Goal: Information Seeking & Learning: Learn about a topic

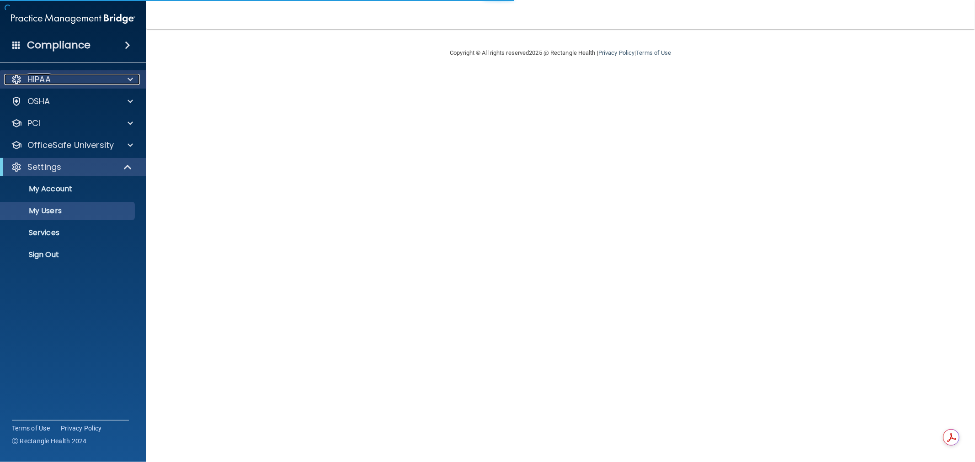
drag, startPoint x: 130, startPoint y: 84, endPoint x: 125, endPoint y: 84, distance: 5.5
click at [130, 84] on span at bounding box center [129, 79] width 5 height 11
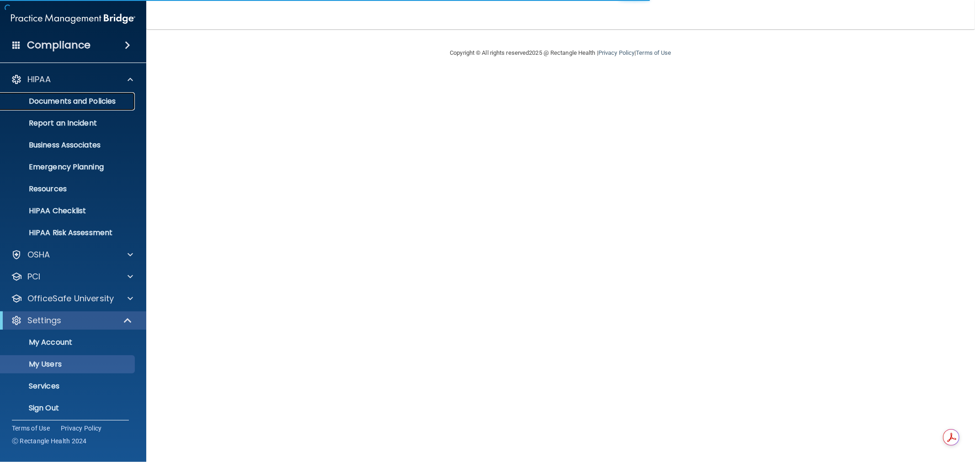
click at [93, 107] on link "Documents and Policies" at bounding box center [63, 101] width 144 height 18
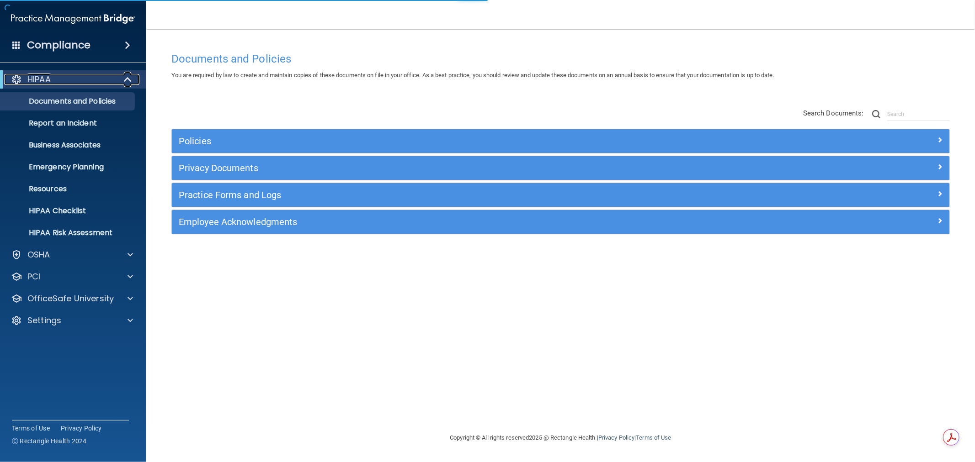
click at [129, 81] on span at bounding box center [129, 79] width 8 height 11
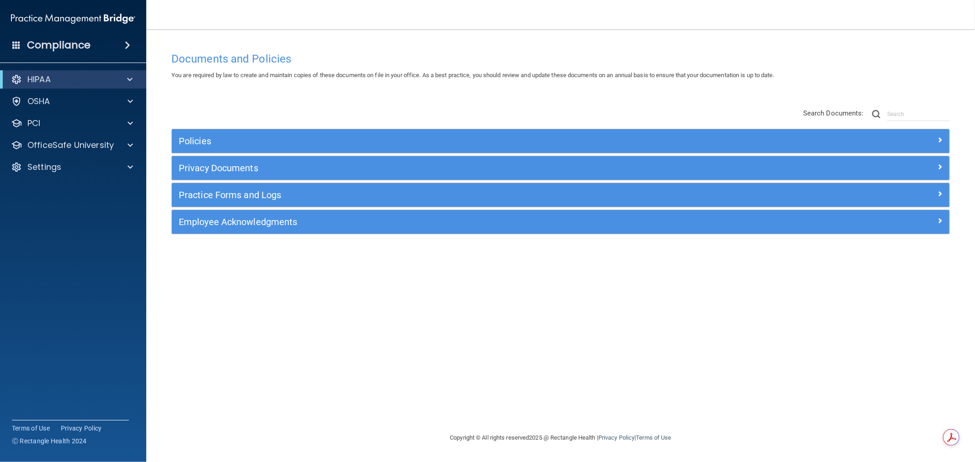
click at [211, 28] on nav "Toggle navigation Kyle Christy kchristy@rectanglehealth.com Manage My Enterpris…" at bounding box center [560, 14] width 828 height 29
click at [133, 72] on div "HIPAA" at bounding box center [73, 79] width 146 height 18
click at [127, 79] on span at bounding box center [129, 79] width 5 height 11
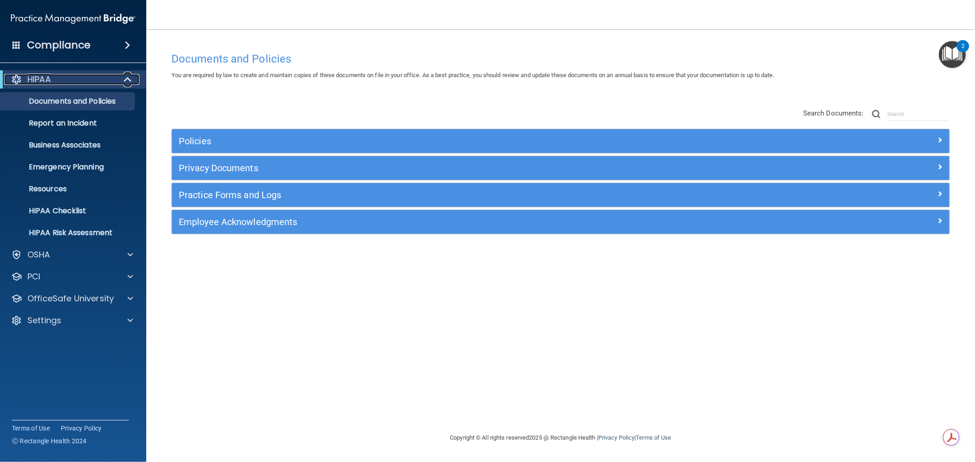
click at [128, 81] on span at bounding box center [129, 79] width 8 height 11
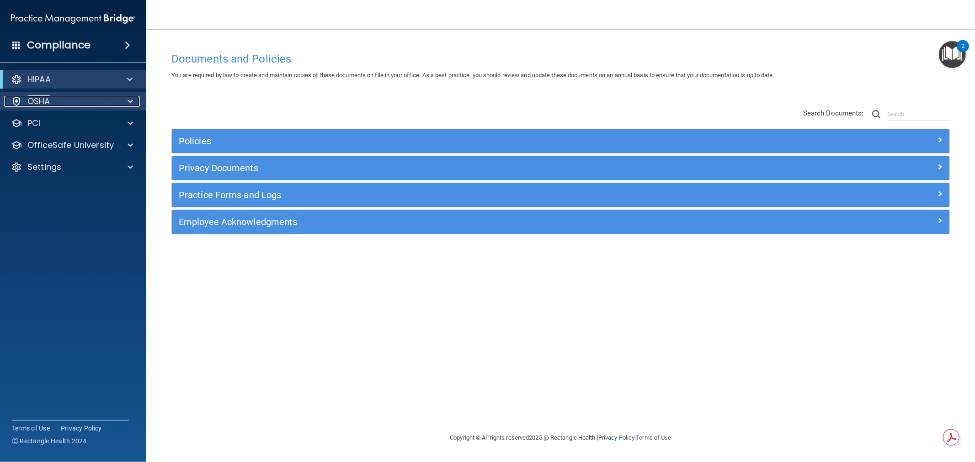
click at [134, 99] on div at bounding box center [128, 101] width 23 height 11
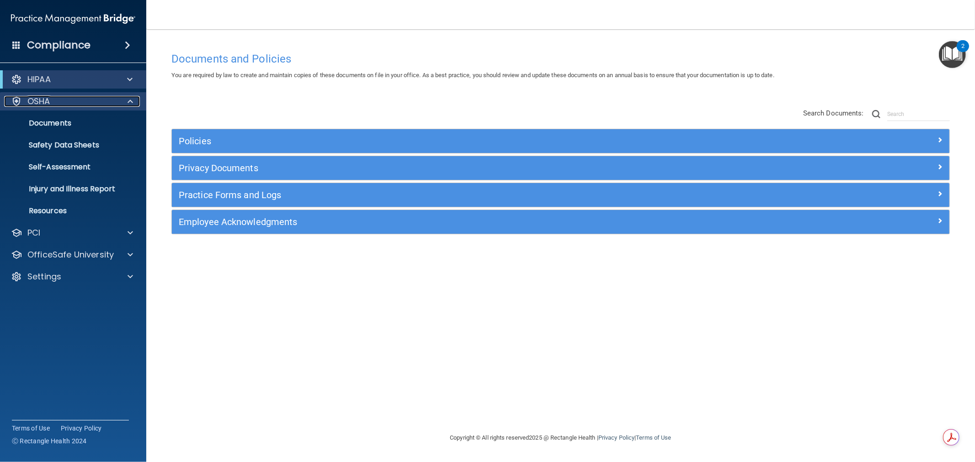
click at [128, 98] on span at bounding box center [129, 101] width 5 height 11
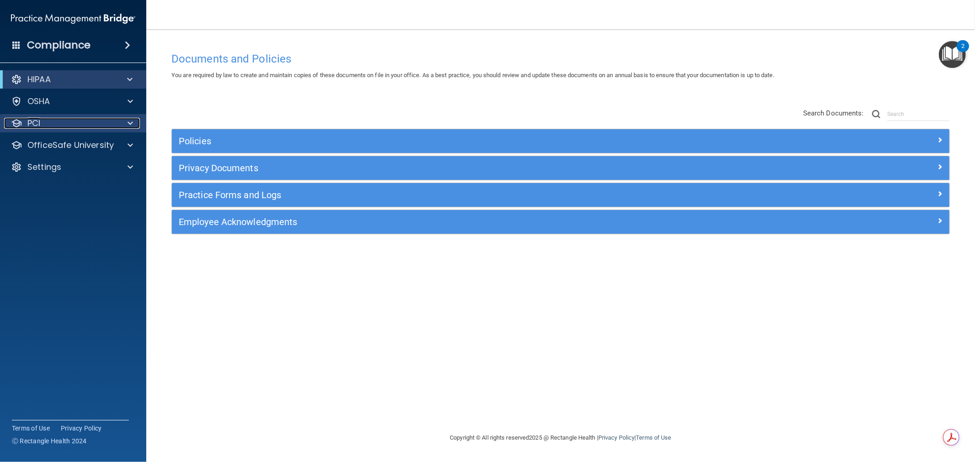
click at [130, 124] on span at bounding box center [129, 123] width 5 height 11
click at [128, 124] on span at bounding box center [129, 123] width 5 height 11
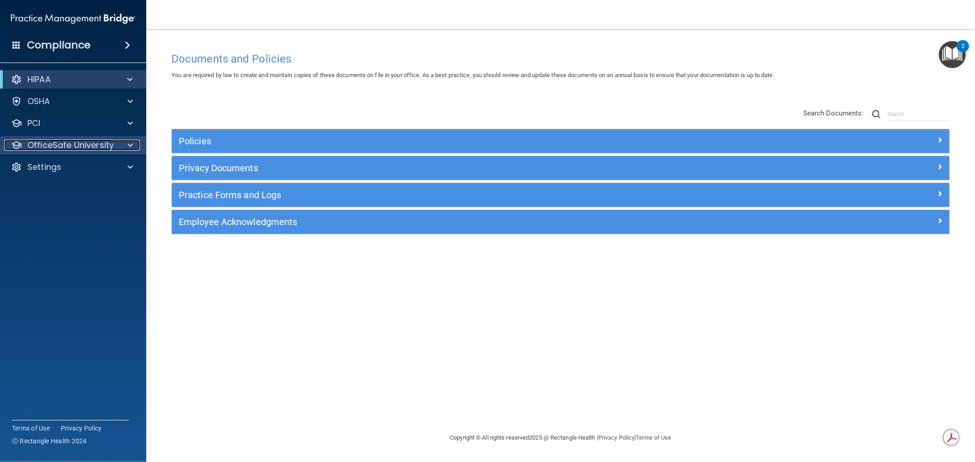
click at [131, 144] on span at bounding box center [129, 145] width 5 height 11
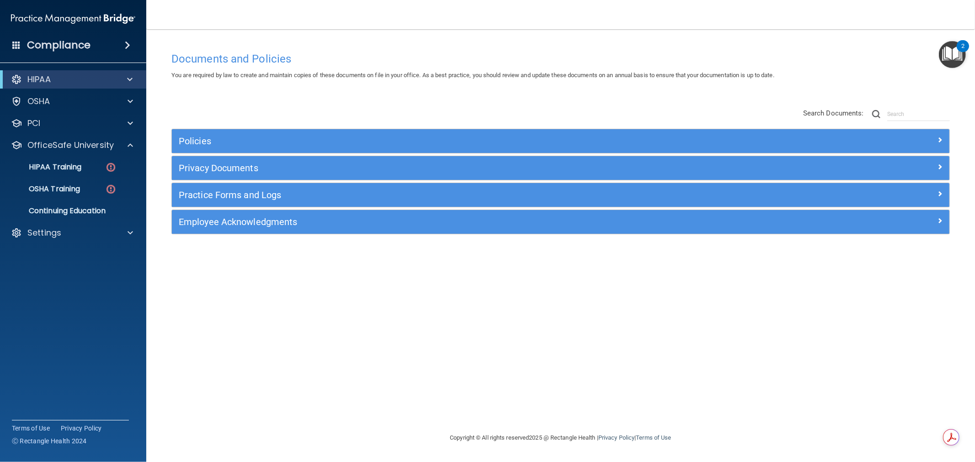
click at [530, 318] on div "Documents and Policies You are required by law to create and maintain copies of…" at bounding box center [561, 240] width 792 height 385
click at [77, 171] on p "HIPAA Training" at bounding box center [43, 167] width 75 height 9
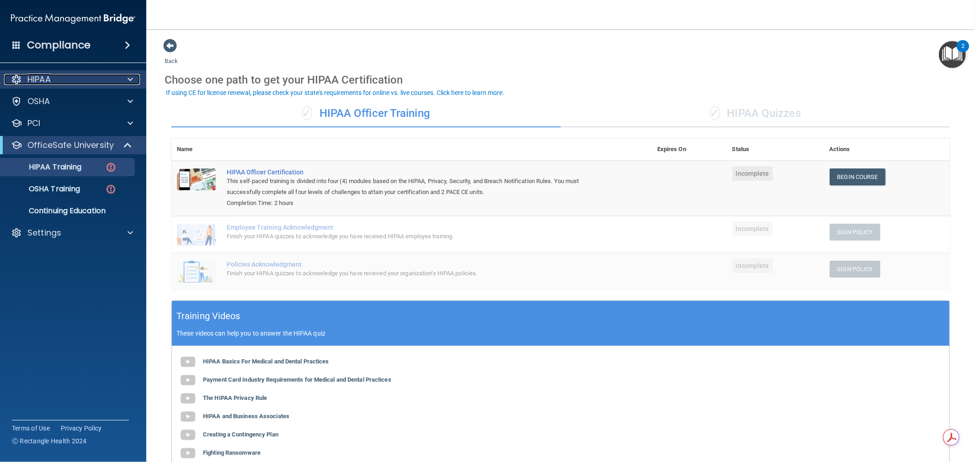
click at [133, 75] on span at bounding box center [129, 79] width 5 height 11
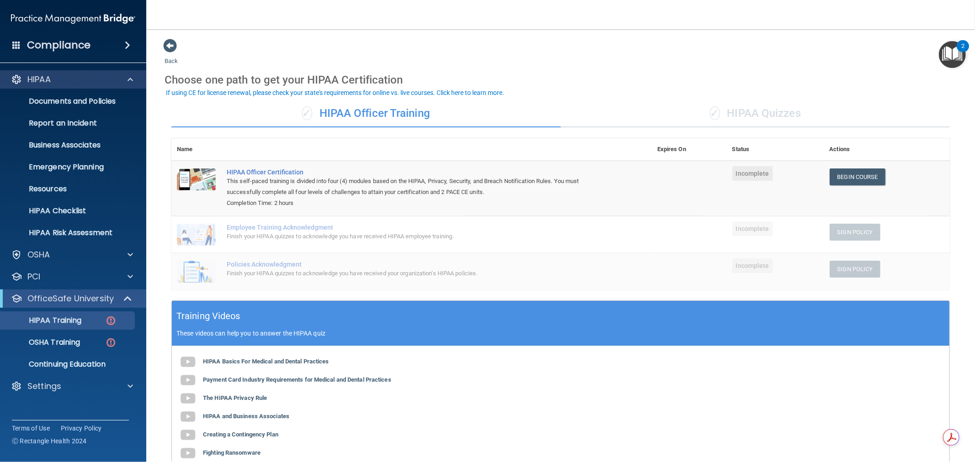
click at [132, 72] on div "HIPAA" at bounding box center [73, 79] width 147 height 18
click at [133, 76] on span at bounding box center [129, 79] width 5 height 11
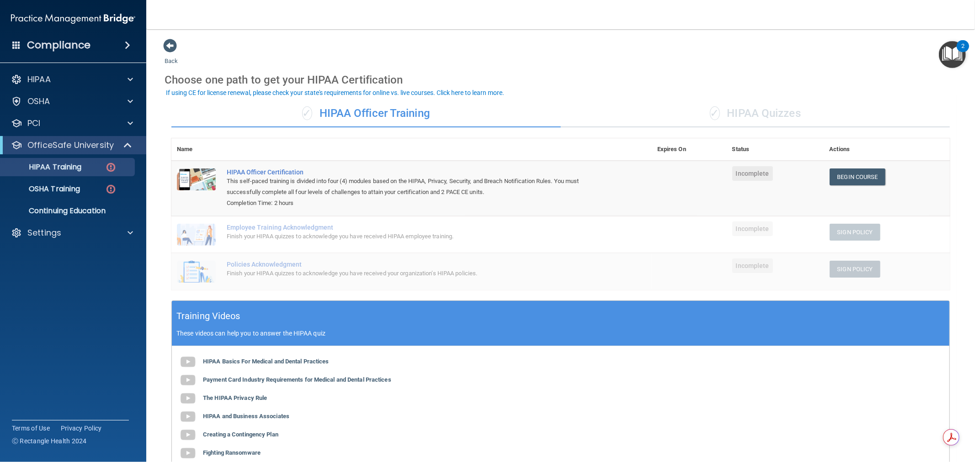
drag, startPoint x: 434, startPoint y: 112, endPoint x: 316, endPoint y: 112, distance: 118.4
click at [316, 112] on div "✓ HIPAA Officer Training" at bounding box center [365, 113] width 389 height 27
click at [130, 232] on span at bounding box center [129, 233] width 5 height 11
click at [49, 277] on p "My Users" at bounding box center [68, 276] width 125 height 9
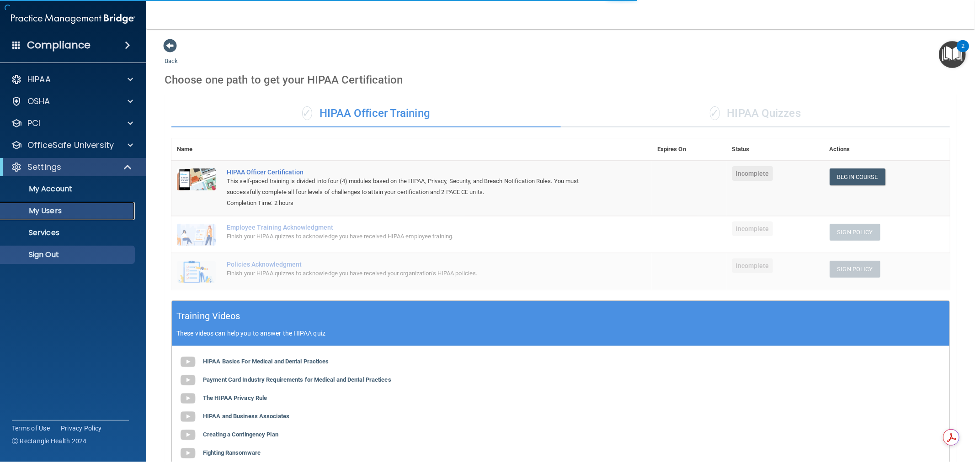
select select "20"
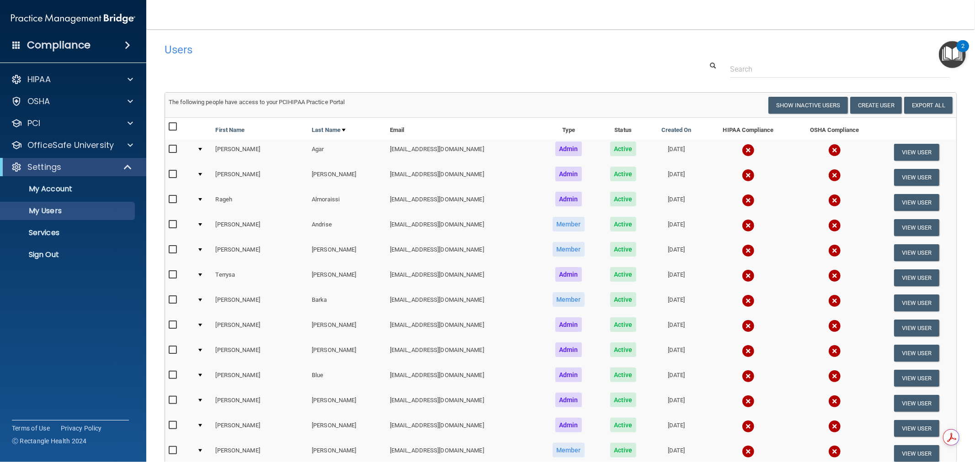
drag, startPoint x: 335, startPoint y: 151, endPoint x: 416, endPoint y: 152, distance: 81.4
click at [416, 152] on tr "Jason Agar jagar@rectanglehealth.com Admin Active 06/21/2022 View User" at bounding box center [560, 152] width 791 height 25
click at [442, 155] on td "jagar@rectanglehealth.com" at bounding box center [462, 152] width 153 height 25
click at [868, 104] on button "Create User" at bounding box center [876, 105] width 52 height 17
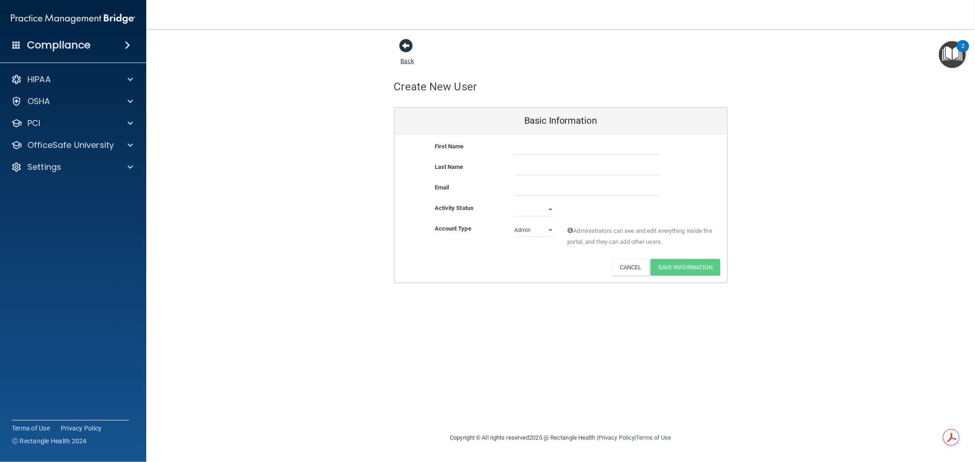
click at [406, 61] on link "Back" at bounding box center [407, 56] width 13 height 18
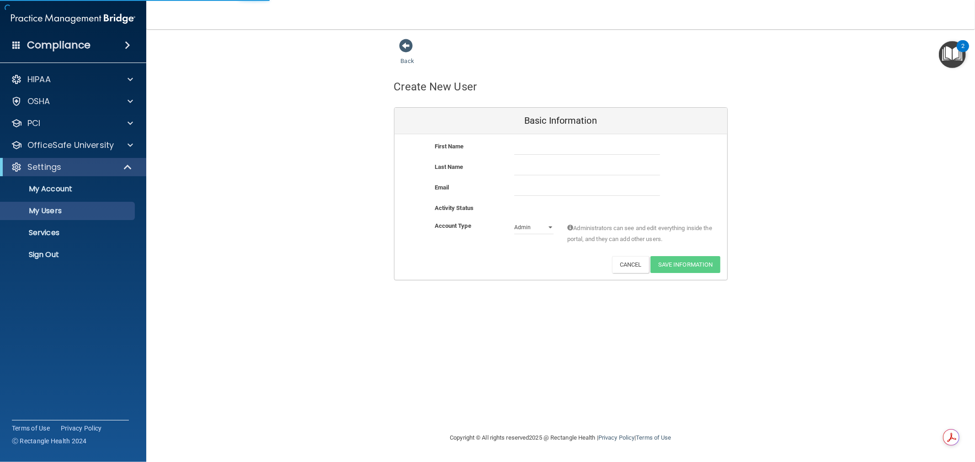
select select "20"
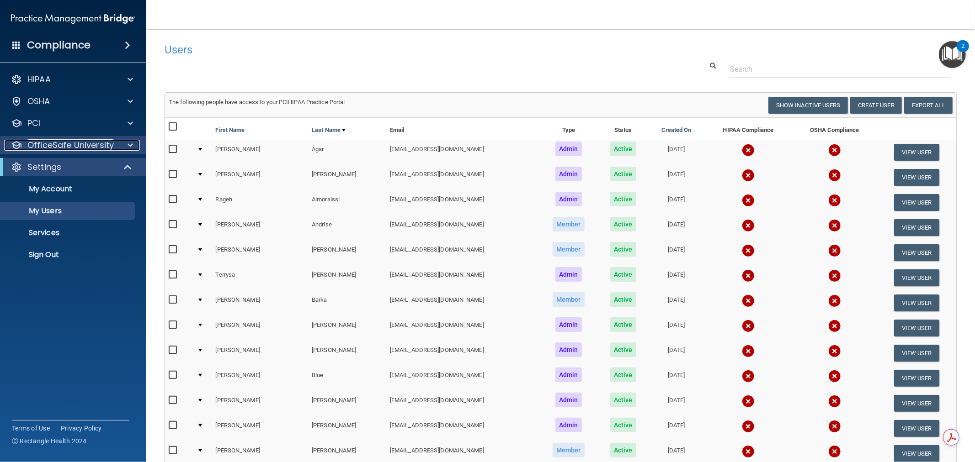
click at [129, 148] on span at bounding box center [129, 145] width 5 height 11
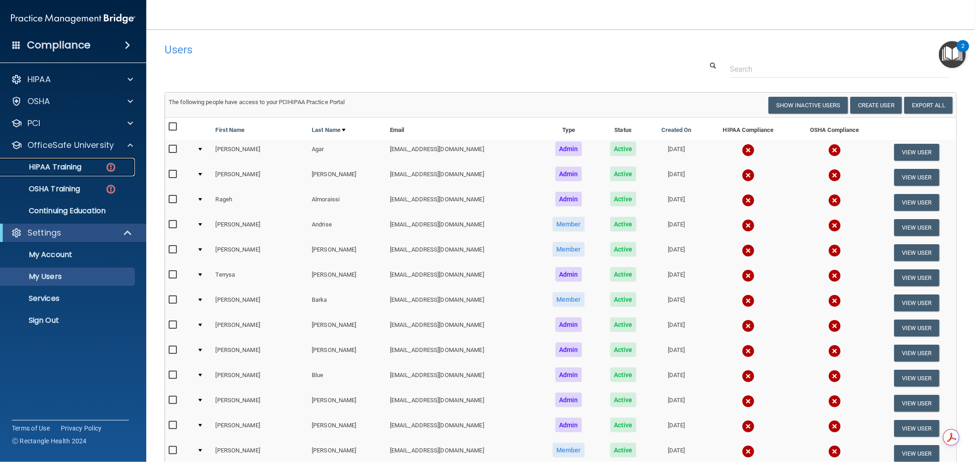
click at [79, 165] on p "HIPAA Training" at bounding box center [43, 167] width 75 height 9
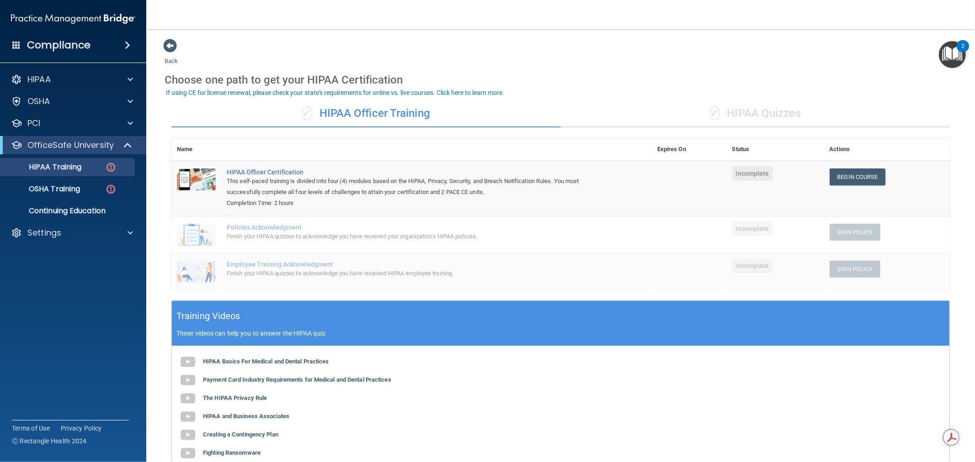
drag, startPoint x: 434, startPoint y: 113, endPoint x: 318, endPoint y: 112, distance: 116.5
click at [318, 112] on div "✓ HIPAA Officer Training" at bounding box center [365, 113] width 389 height 27
click at [764, 110] on div "✓ HIPAA Quizzes" at bounding box center [755, 113] width 389 height 27
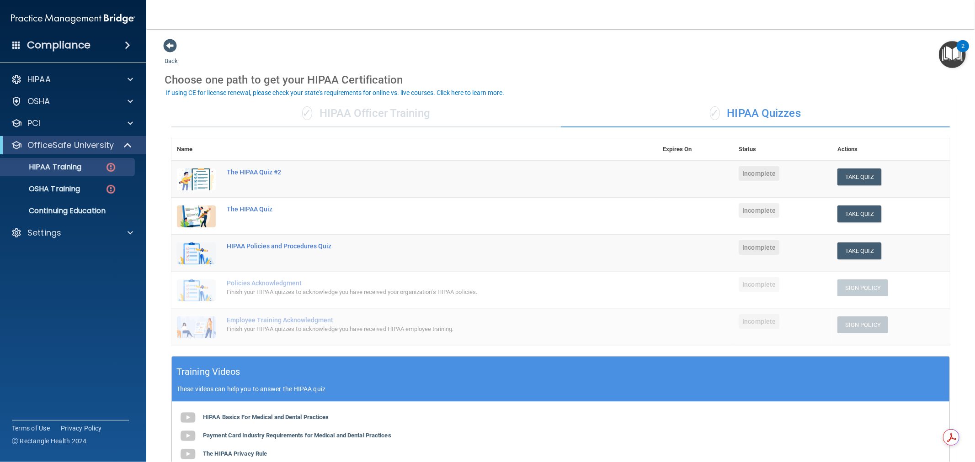
click at [421, 109] on div "✓ HIPAA Officer Training" at bounding box center [365, 113] width 389 height 27
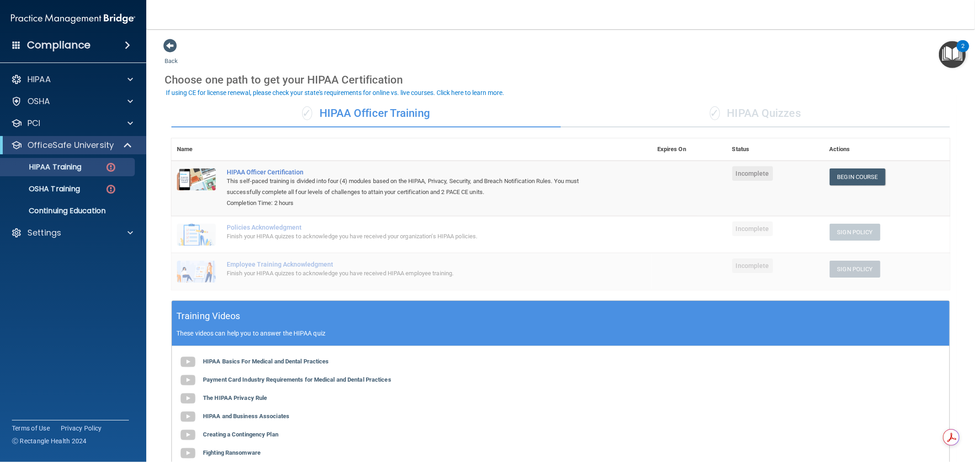
drag, startPoint x: 427, startPoint y: 112, endPoint x: 323, endPoint y: 118, distance: 104.4
click at [323, 118] on div "✓ HIPAA Officer Training" at bounding box center [365, 113] width 389 height 27
click at [125, 74] on div at bounding box center [128, 79] width 23 height 11
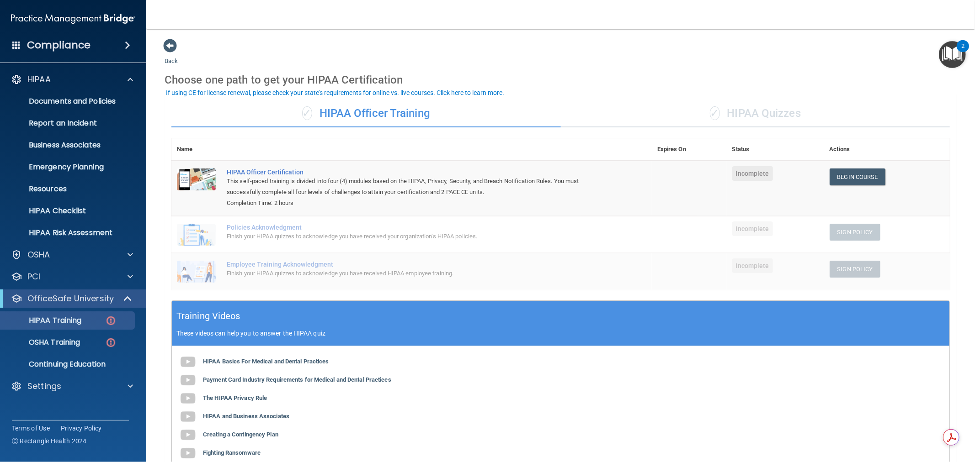
click at [425, 31] on main "Back Choose one path to get your HIPAA Certification ✓ HIPAA Officer Training ✓…" at bounding box center [560, 245] width 828 height 433
click at [403, 112] on div "✓ HIPAA Officer Training" at bounding box center [365, 113] width 389 height 27
drag, startPoint x: 441, startPoint y: 117, endPoint x: 323, endPoint y: 112, distance: 118.9
click at [323, 112] on div "✓ HIPAA Officer Training" at bounding box center [365, 113] width 389 height 27
drag, startPoint x: 445, startPoint y: 189, endPoint x: 490, endPoint y: 193, distance: 45.4
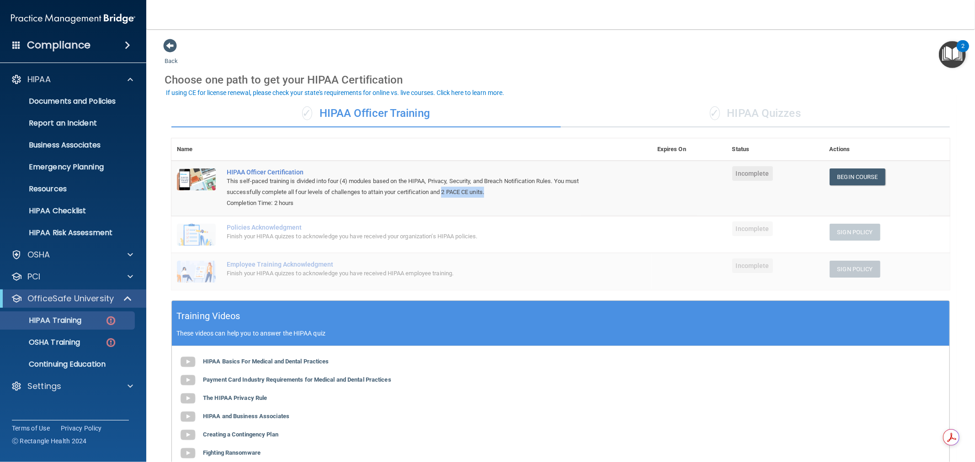
click at [490, 193] on div "This self-paced training is divided into four (4) modules based on the HIPAA, P…" at bounding box center [416, 187] width 379 height 22
click at [469, 202] on div "Completion Time: 2 hours" at bounding box center [416, 203] width 379 height 11
click at [734, 112] on div "✓ HIPAA Quizzes" at bounding box center [755, 113] width 389 height 27
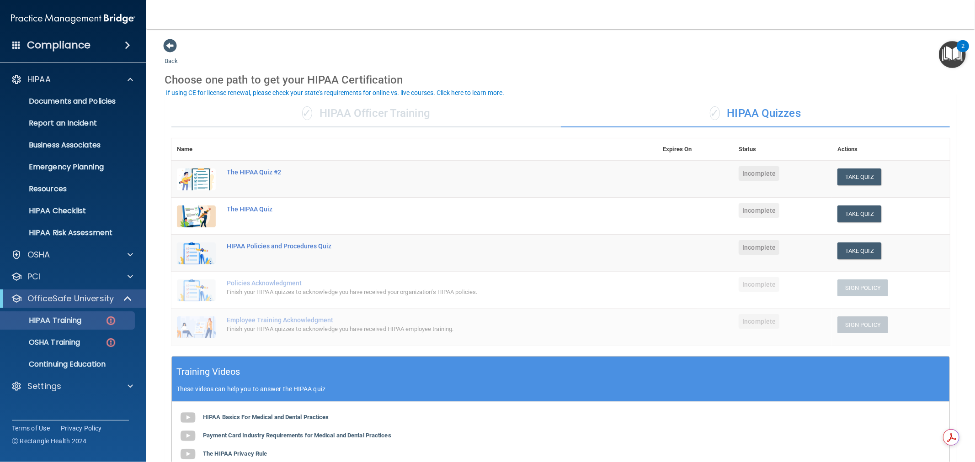
drag, startPoint x: 808, startPoint y: 117, endPoint x: 719, endPoint y: 117, distance: 89.1
click at [719, 117] on div "✓ HIPAA Quizzes" at bounding box center [755, 113] width 389 height 27
click at [363, 111] on div "✓ HIPAA Officer Training" at bounding box center [365, 113] width 389 height 27
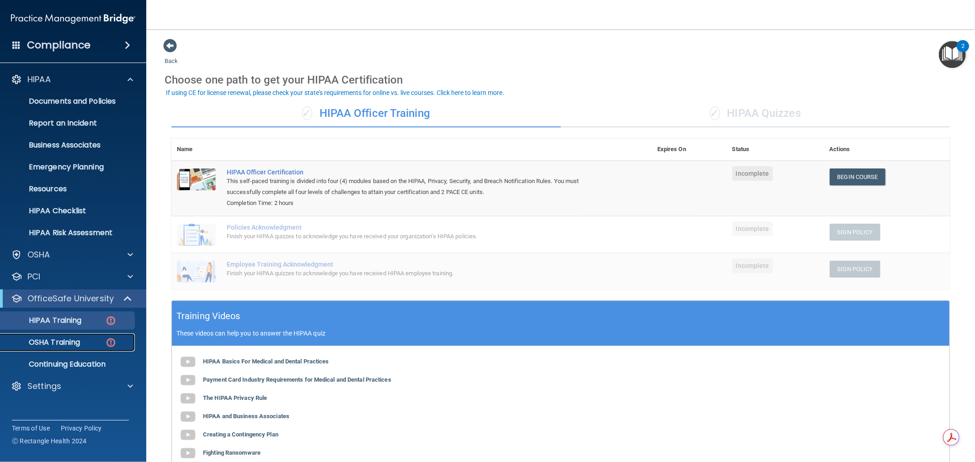
click at [60, 343] on p "OSHA Training" at bounding box center [43, 342] width 74 height 9
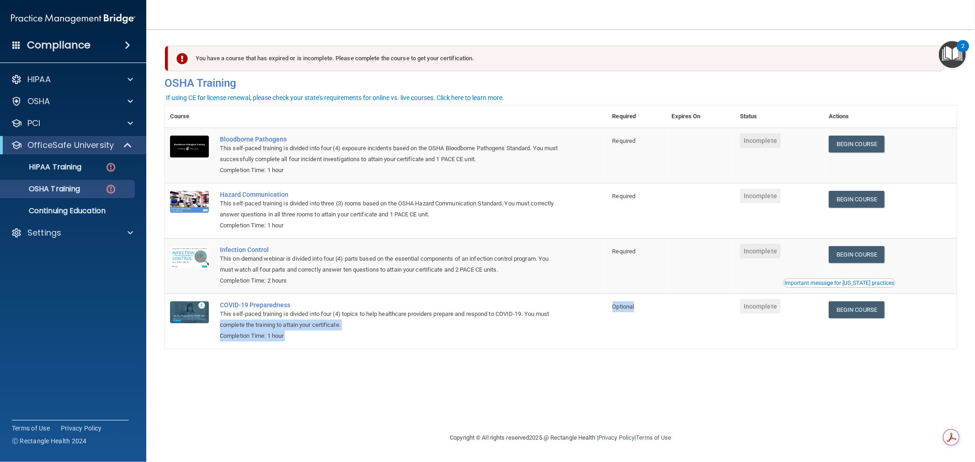
drag, startPoint x: 609, startPoint y: 313, endPoint x: 642, endPoint y: 308, distance: 33.4
click at [642, 308] on tr "COVID-19 Preparedness This self-paced training is divided into four (4) topics …" at bounding box center [561, 321] width 792 height 55
click at [644, 311] on td "Optional" at bounding box center [636, 321] width 59 height 55
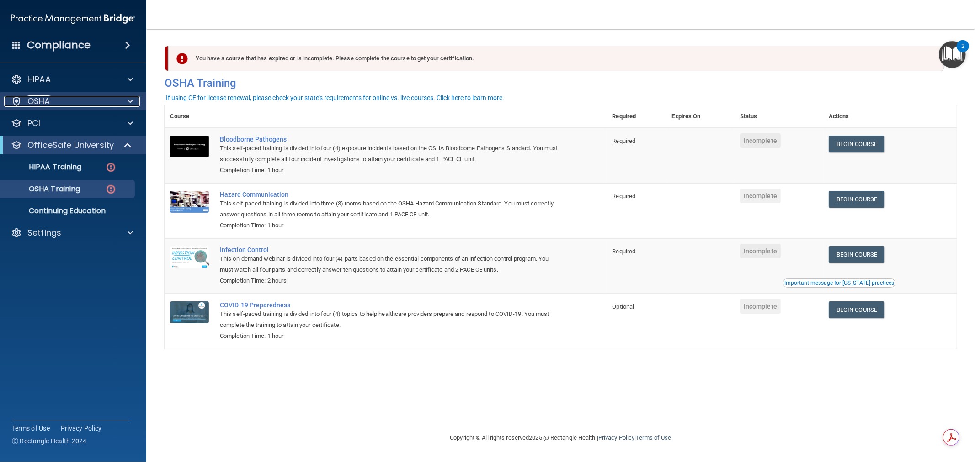
click at [127, 101] on div at bounding box center [128, 101] width 23 height 11
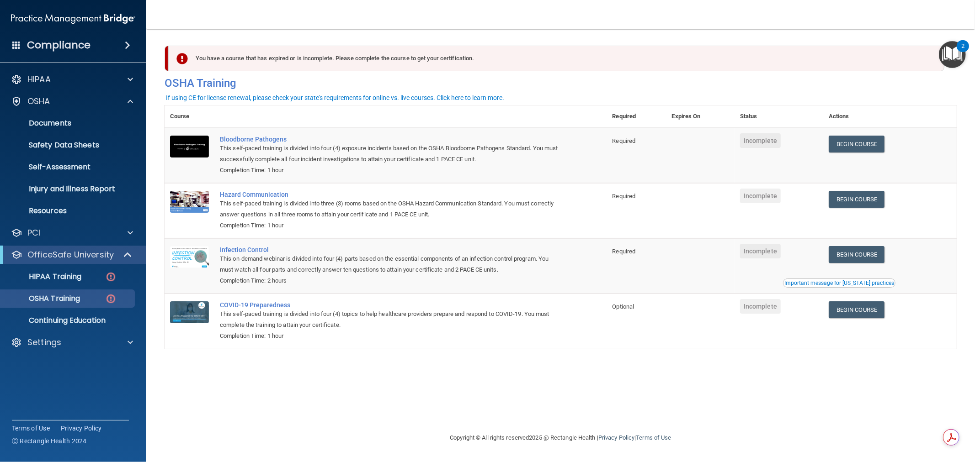
click at [130, 112] on ul "Documents Safety Data Sheets Self-Assessment Injury and Illness Report Resources" at bounding box center [73, 166] width 165 height 110
click at [129, 99] on span at bounding box center [129, 101] width 5 height 11
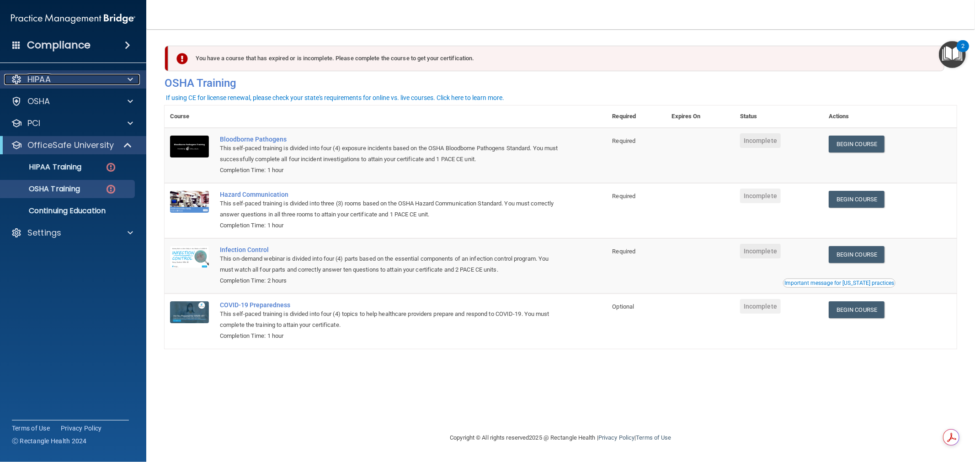
click at [132, 75] on span at bounding box center [129, 79] width 5 height 11
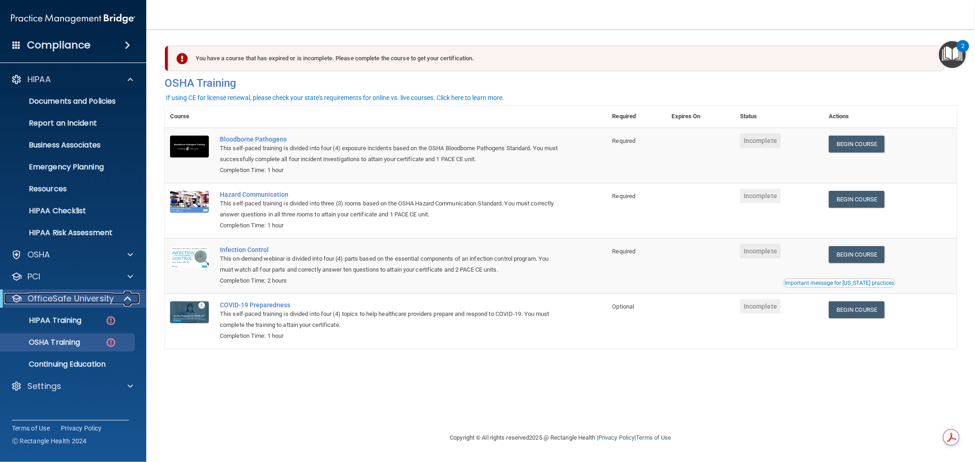
click at [127, 302] on span at bounding box center [129, 298] width 8 height 11
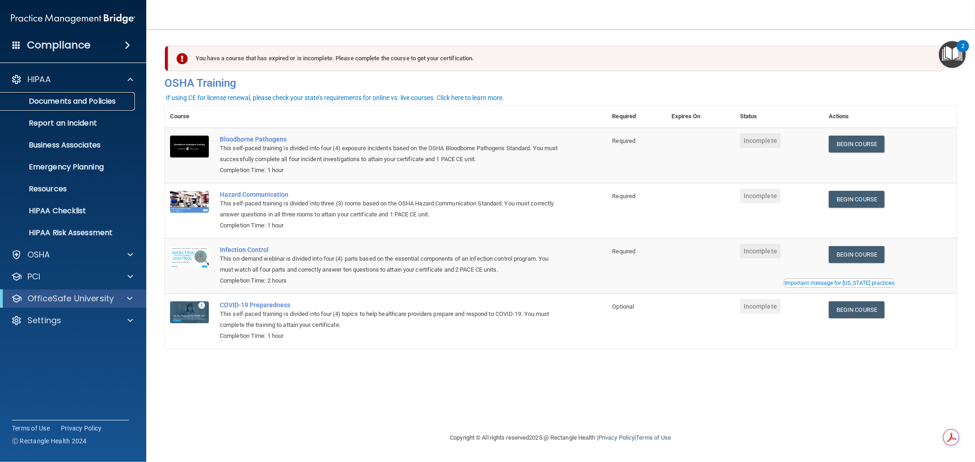
click at [81, 101] on p "Documents and Policies" at bounding box center [68, 101] width 125 height 9
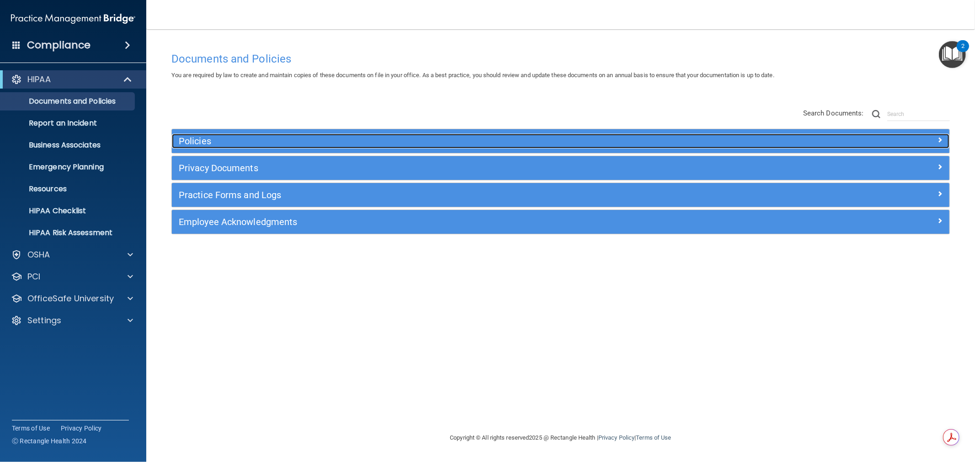
click at [278, 146] on h5 "Policies" at bounding box center [463, 141] width 569 height 10
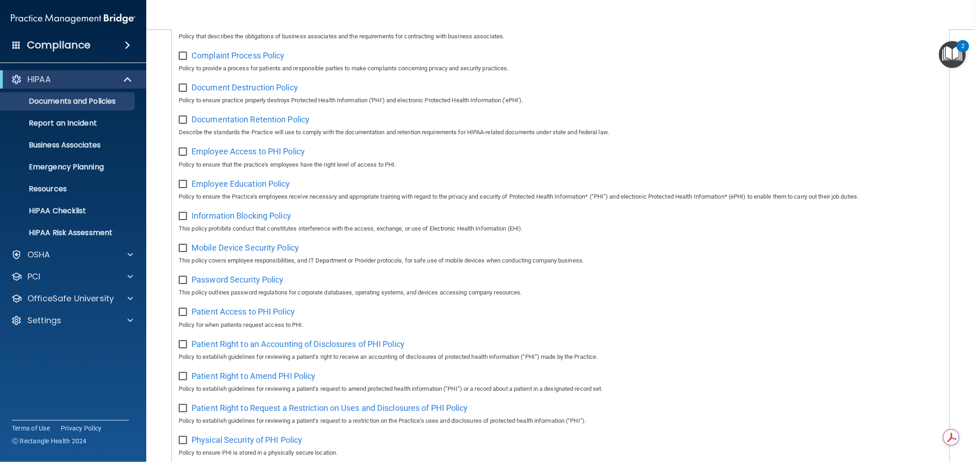
scroll to position [51, 0]
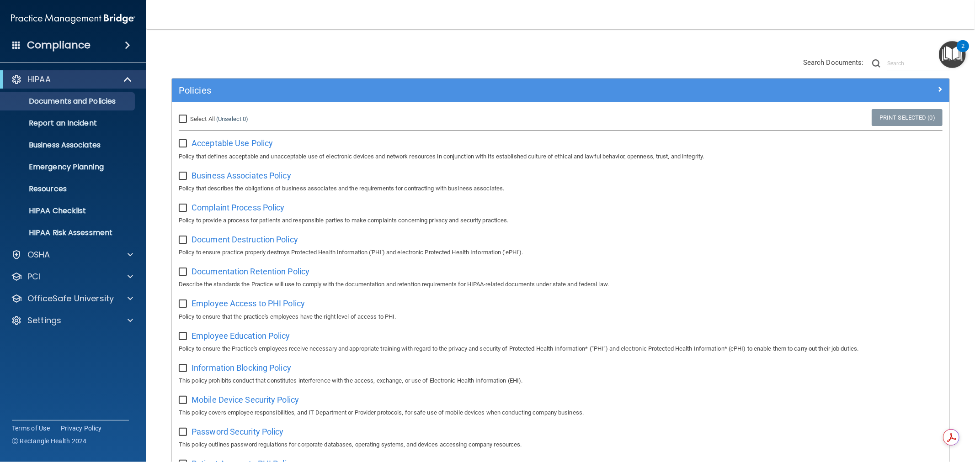
click at [183, 117] on input "Select All (Unselect 0) Unselect All" at bounding box center [184, 119] width 11 height 7
checkbox input "true"
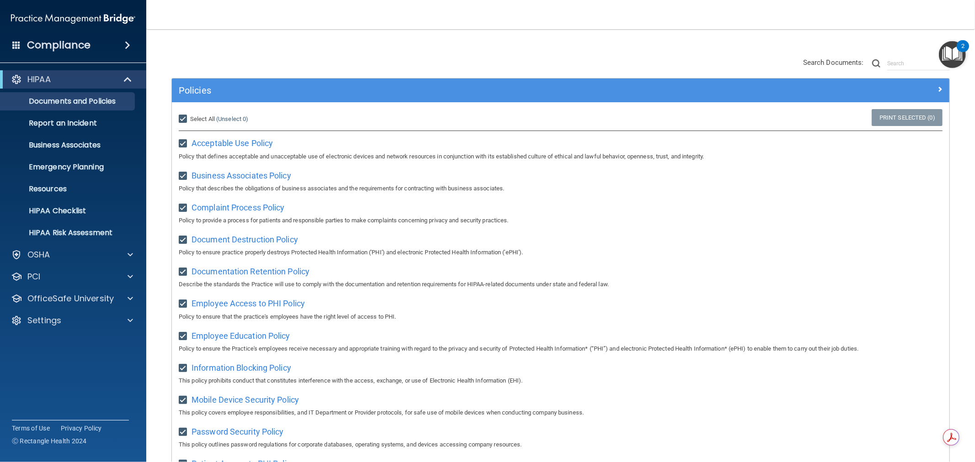
checkbox input "true"
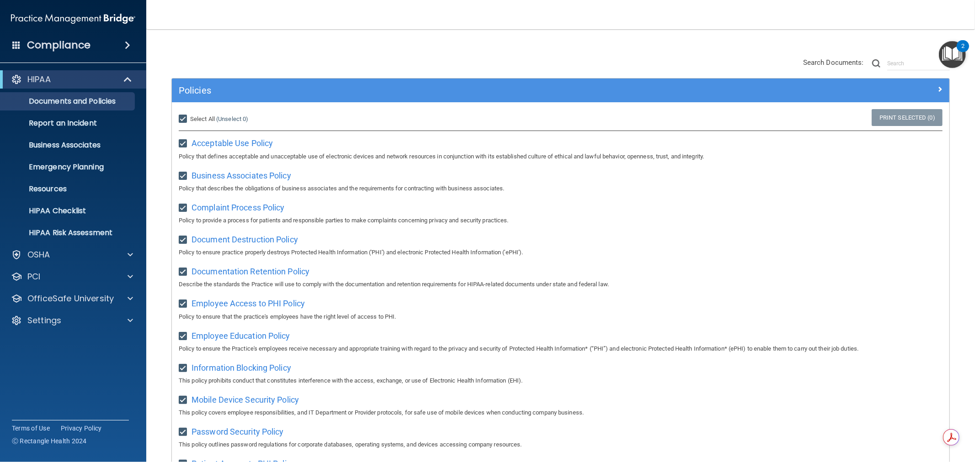
checkbox input "true"
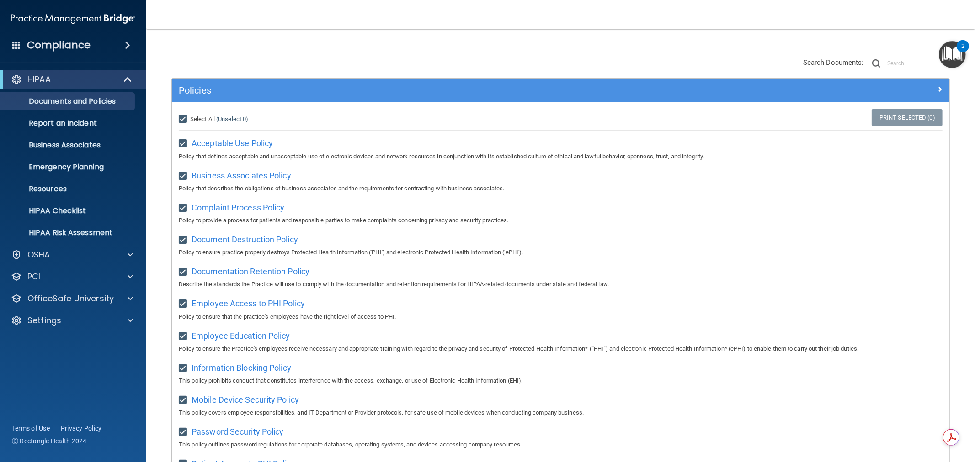
checkbox input "true"
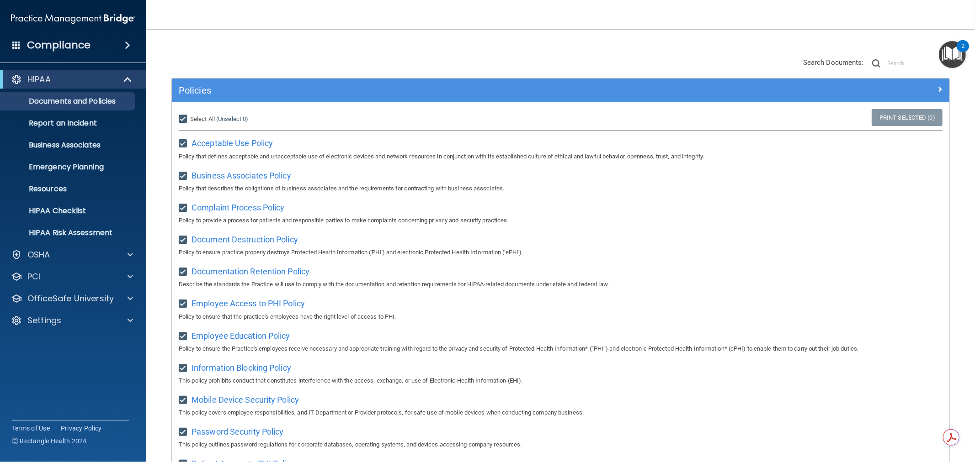
checkbox input "true"
click at [183, 121] on input "Select All (Unselect 21) Unselect All" at bounding box center [184, 119] width 11 height 7
checkbox input "false"
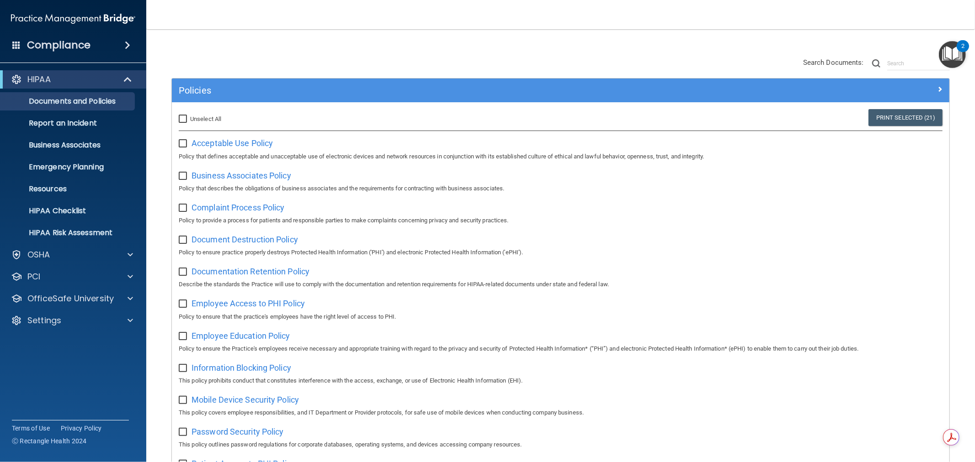
checkbox input "false"
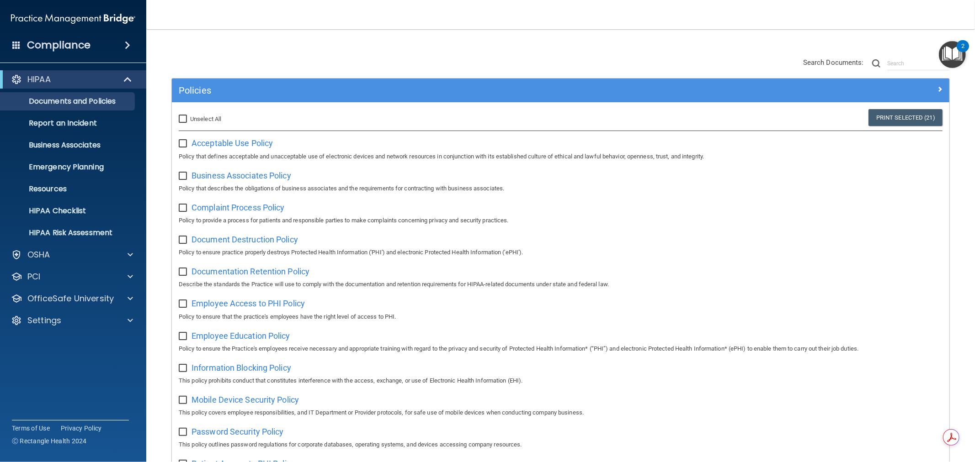
checkbox input "false"
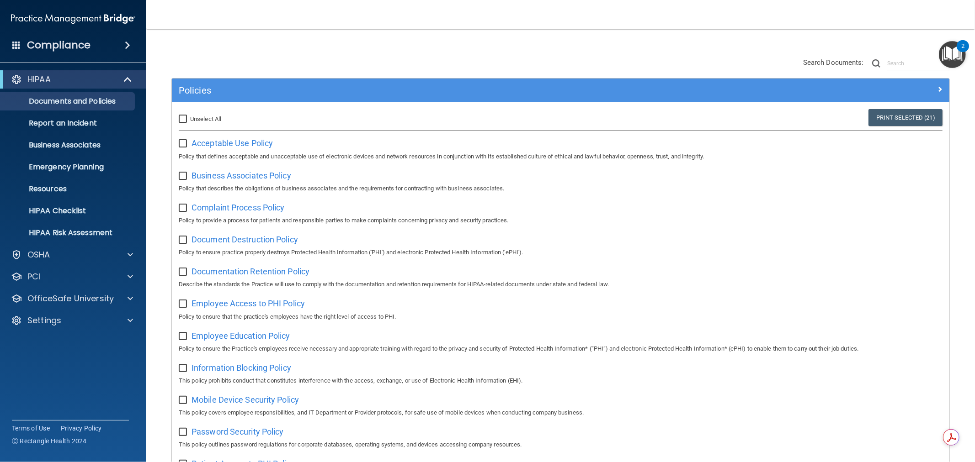
checkbox input "false"
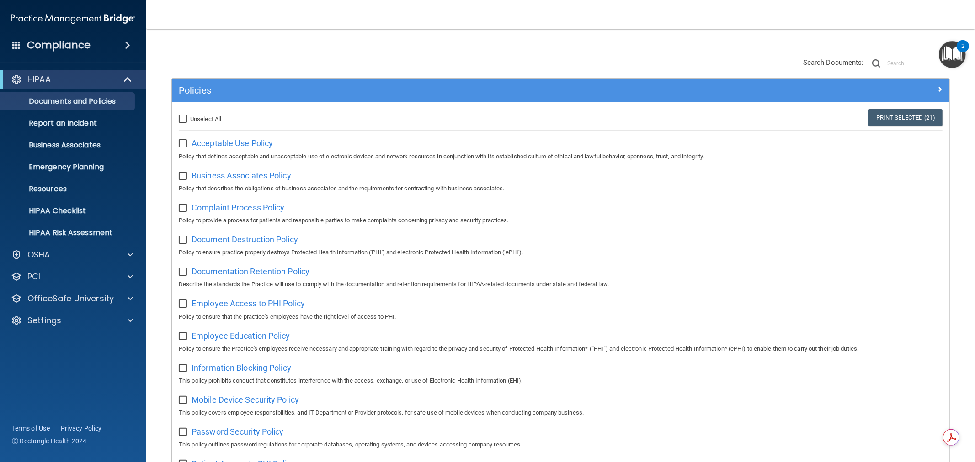
checkbox input "false"
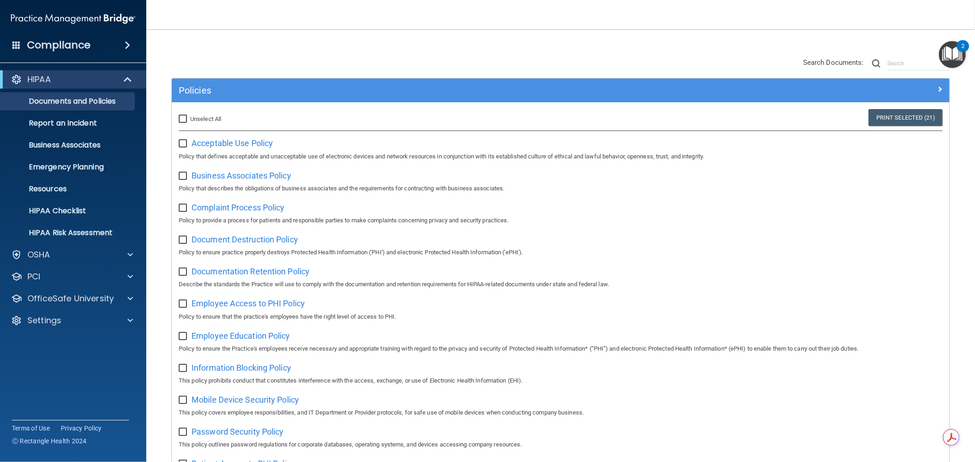
checkbox input "false"
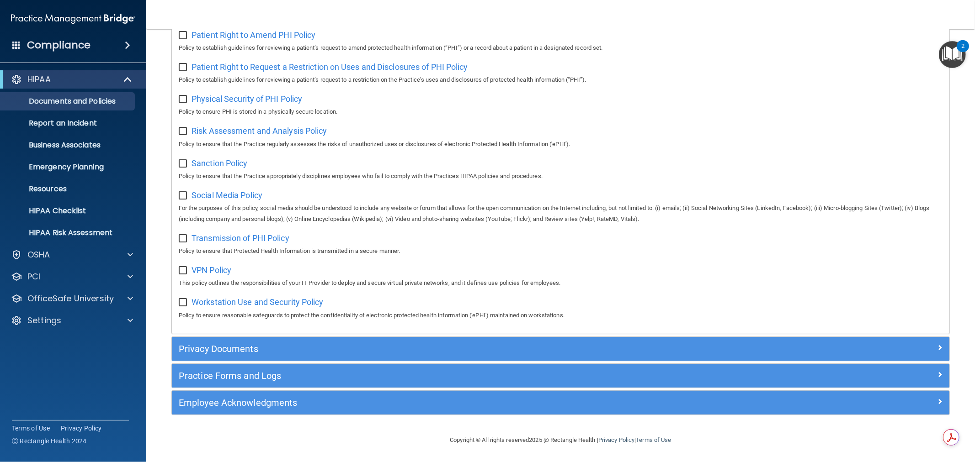
scroll to position [552, 0]
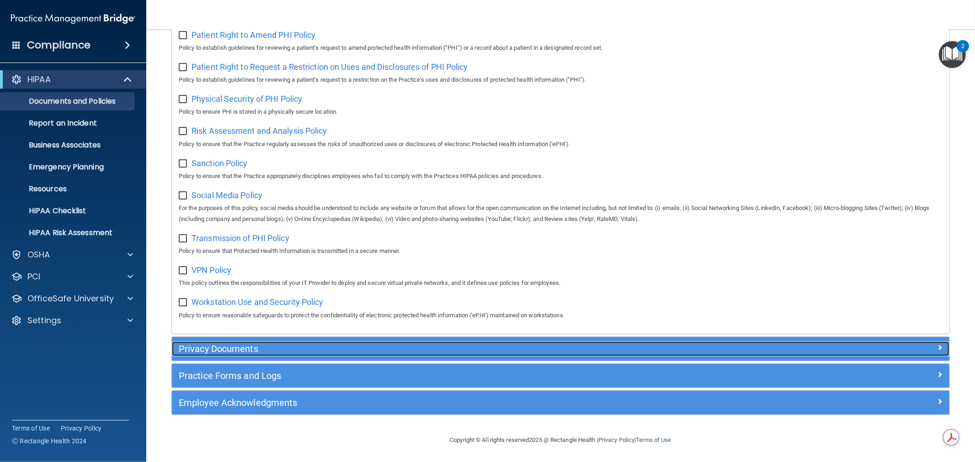
click at [313, 347] on h5 "Privacy Documents" at bounding box center [463, 349] width 569 height 10
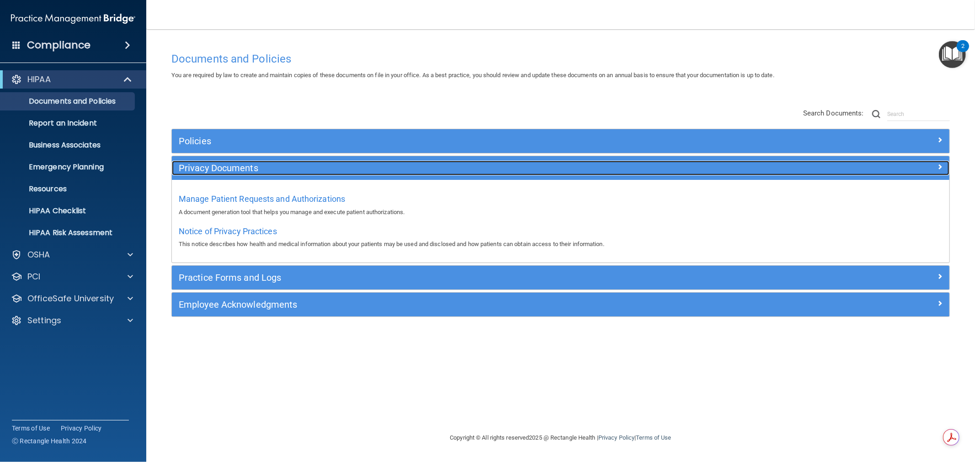
scroll to position [0, 0]
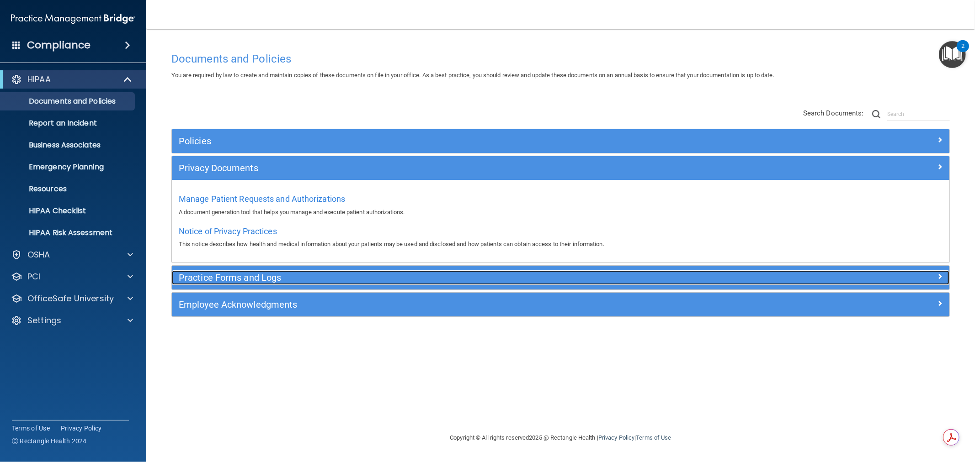
click at [366, 276] on h5 "Practice Forms and Logs" at bounding box center [463, 278] width 569 height 10
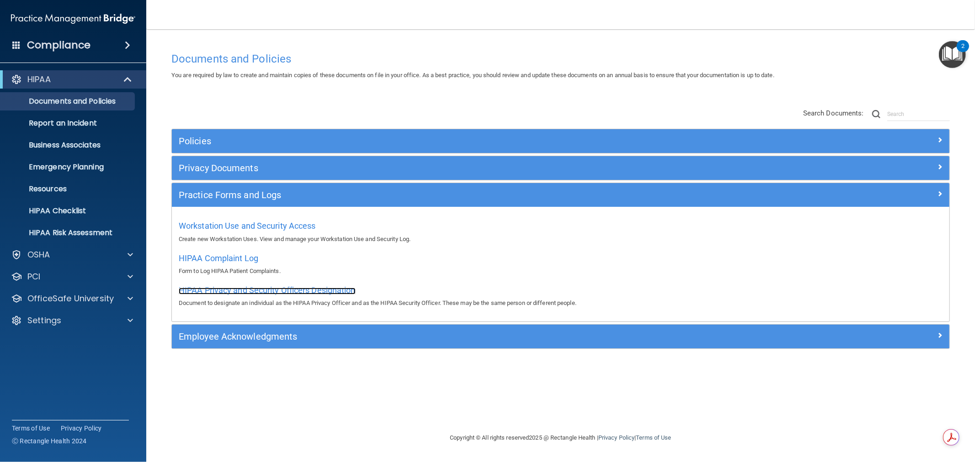
click at [303, 294] on span "HIPAA Privacy and Security Officers Designation" at bounding box center [267, 291] width 177 height 10
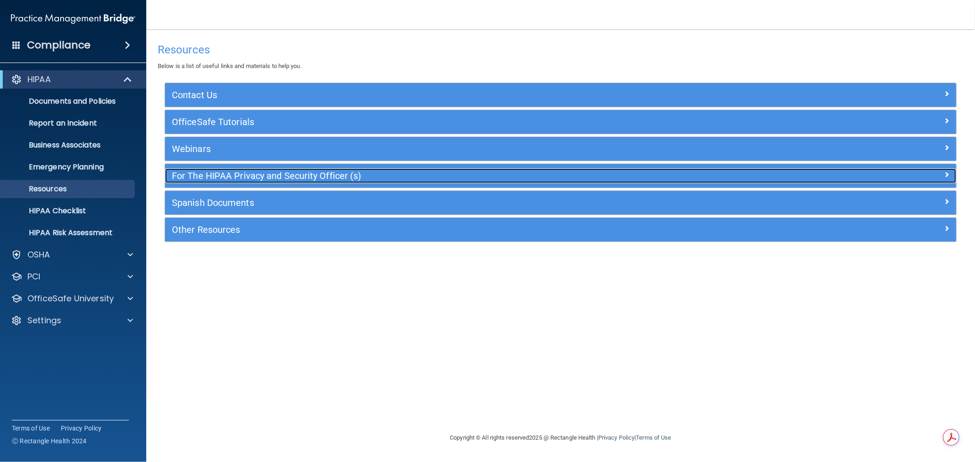
click at [249, 179] on h5 "For The HIPAA Privacy and Security Officer (s)" at bounding box center [461, 176] width 579 height 10
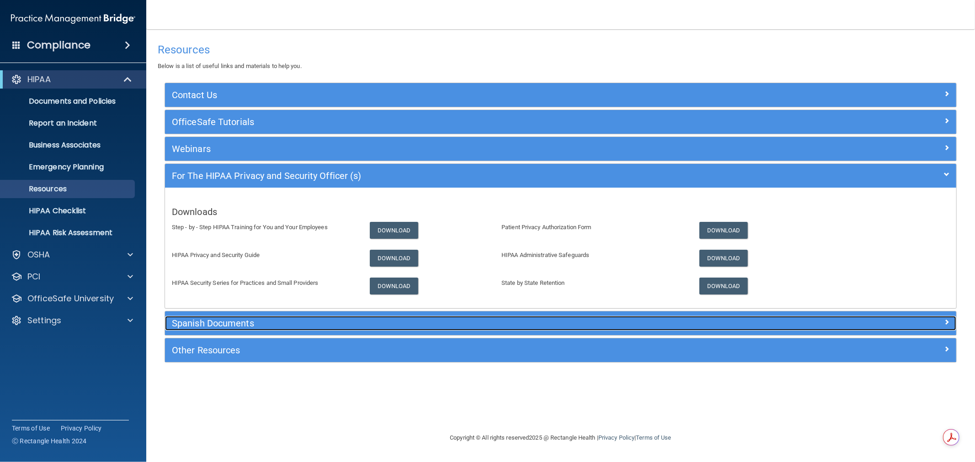
click at [271, 327] on h5 "Spanish Documents" at bounding box center [461, 324] width 579 height 10
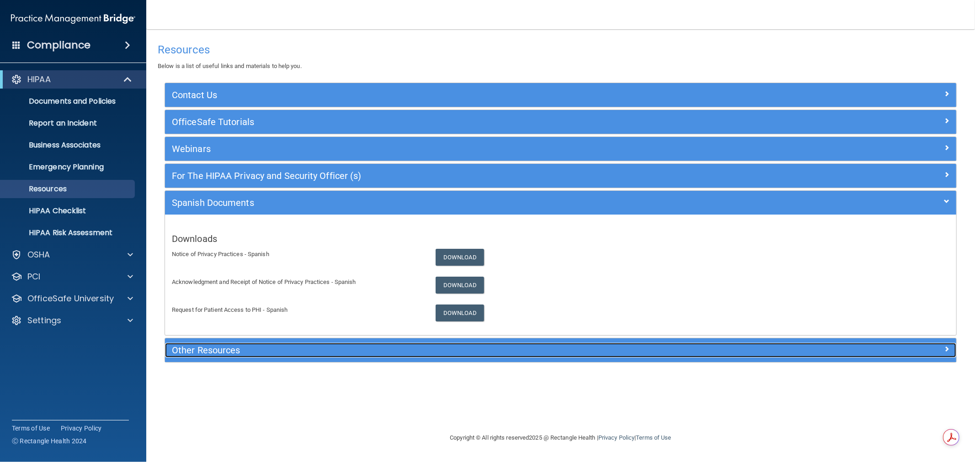
click at [259, 352] on h5 "Other Resources" at bounding box center [461, 350] width 579 height 10
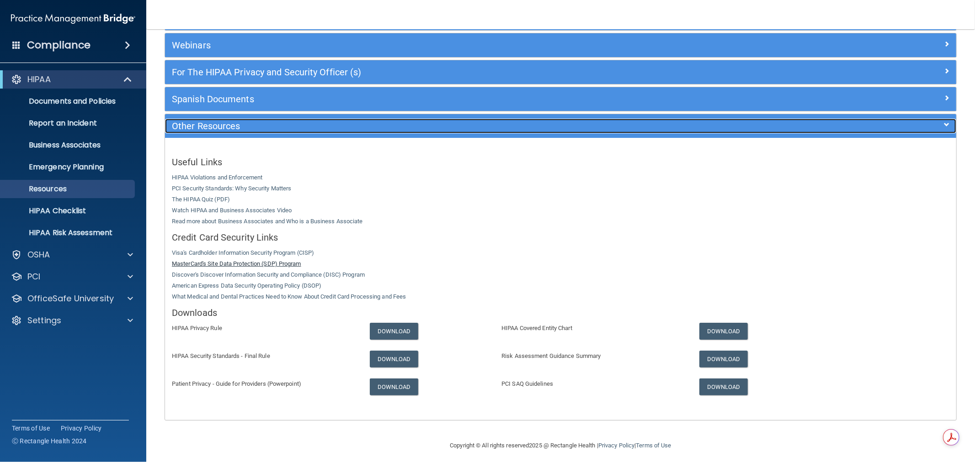
scroll to position [110, 0]
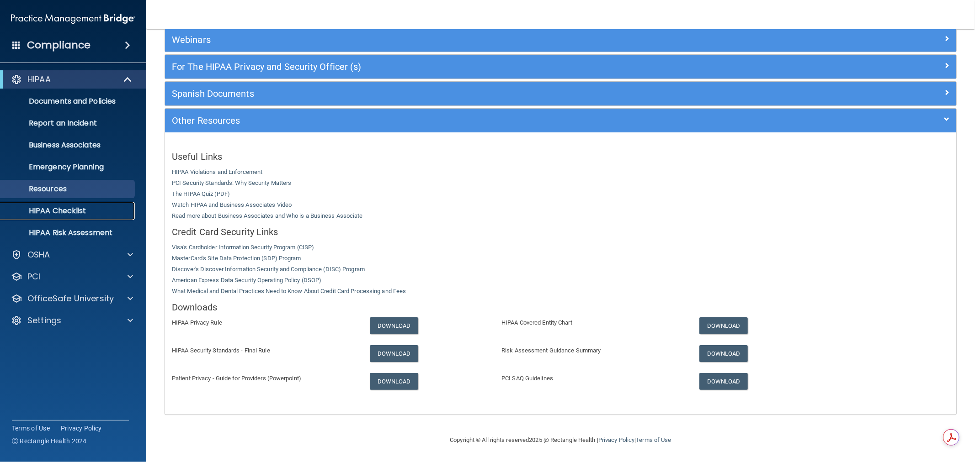
click at [67, 210] on p "HIPAA Checklist" at bounding box center [68, 211] width 125 height 9
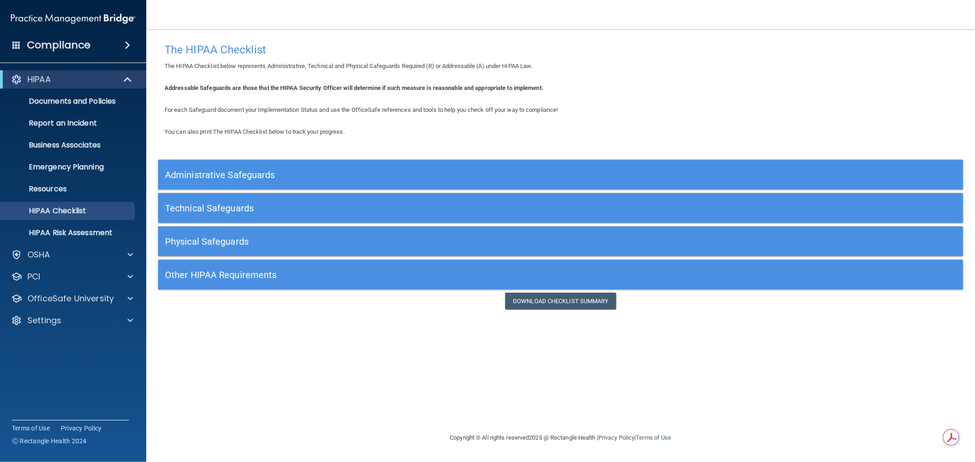
click at [303, 171] on h5 "Administrative Safeguards" at bounding box center [460, 175] width 590 height 10
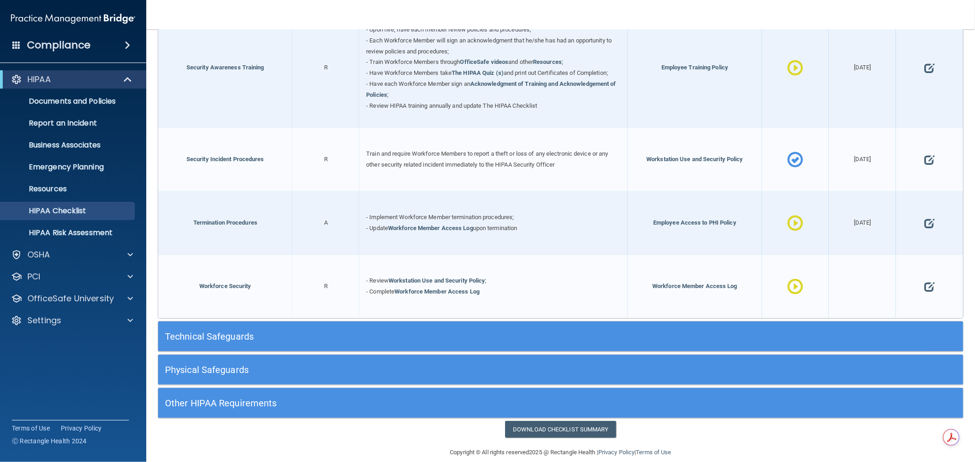
scroll to position [931, 0]
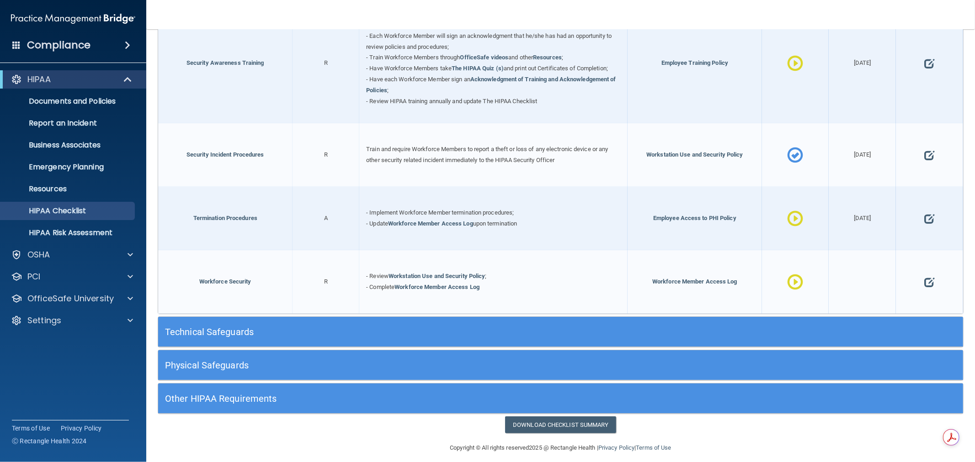
click at [245, 322] on div "Technical Safeguards" at bounding box center [460, 332] width 604 height 21
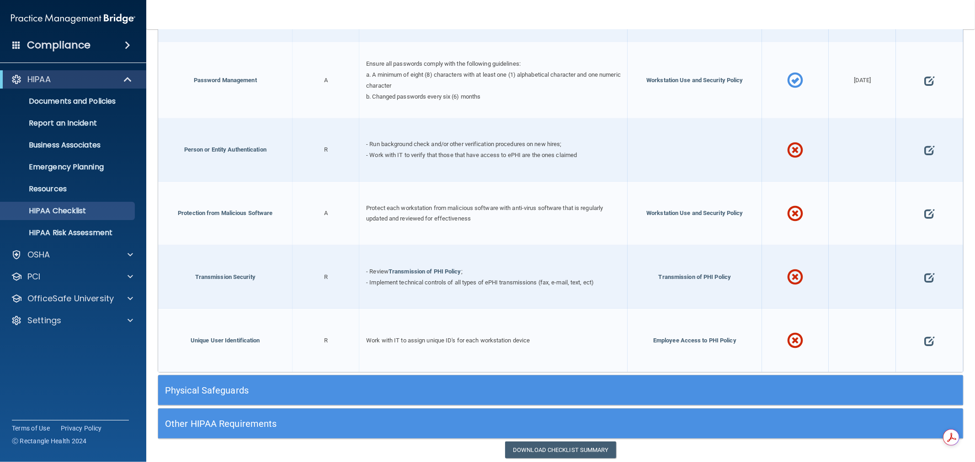
scroll to position [1805, 0]
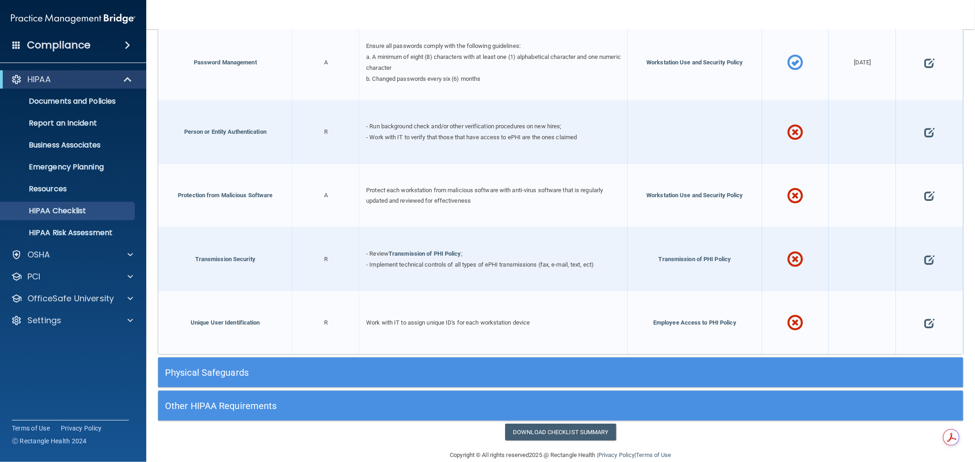
click at [276, 366] on div "Physical Safeguards" at bounding box center [460, 372] width 604 height 21
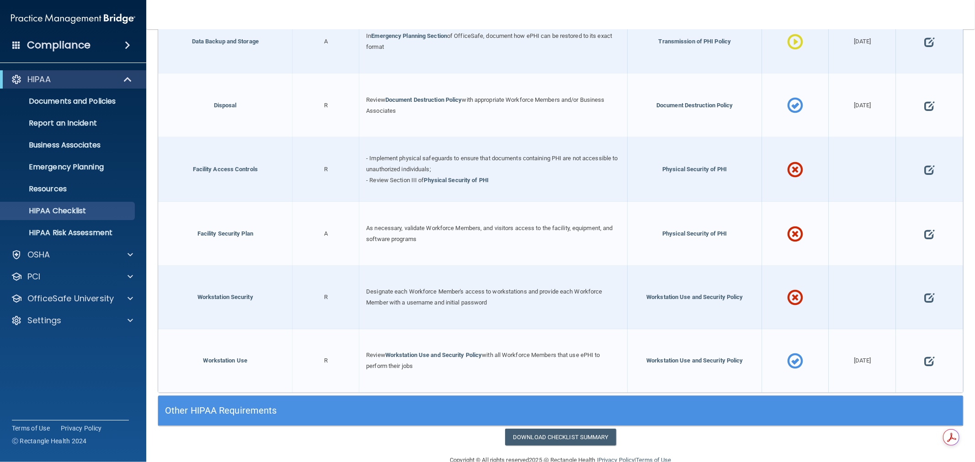
scroll to position [2291, 0]
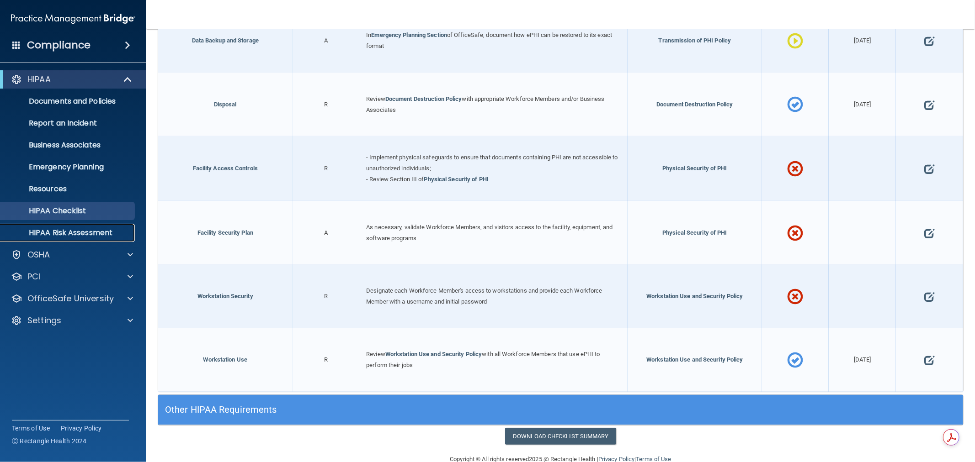
click at [94, 229] on p "HIPAA Risk Assessment" at bounding box center [68, 232] width 125 height 9
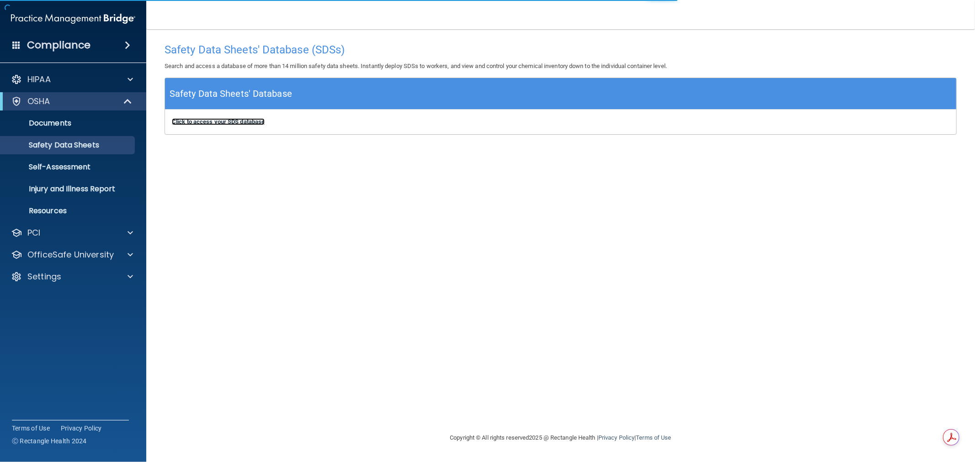
click at [240, 124] on b "Click to access your SDS database" at bounding box center [218, 121] width 93 height 7
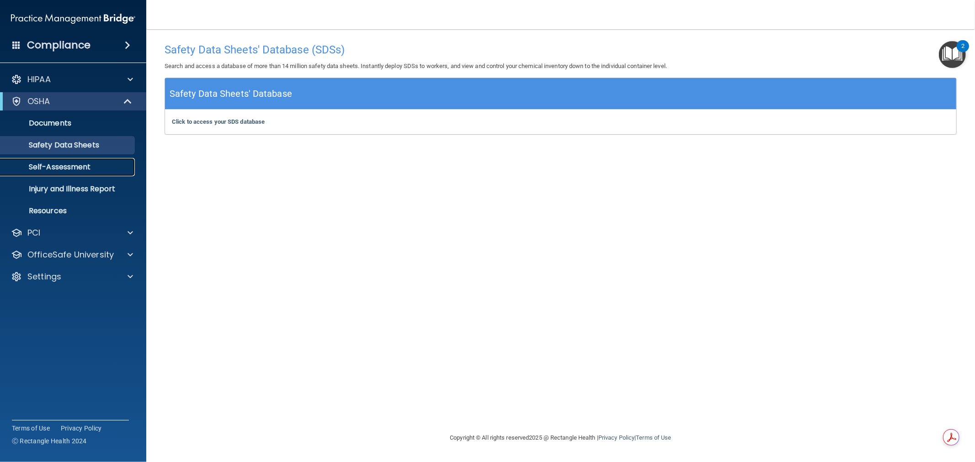
click at [74, 167] on p "Self-Assessment" at bounding box center [68, 167] width 125 height 9
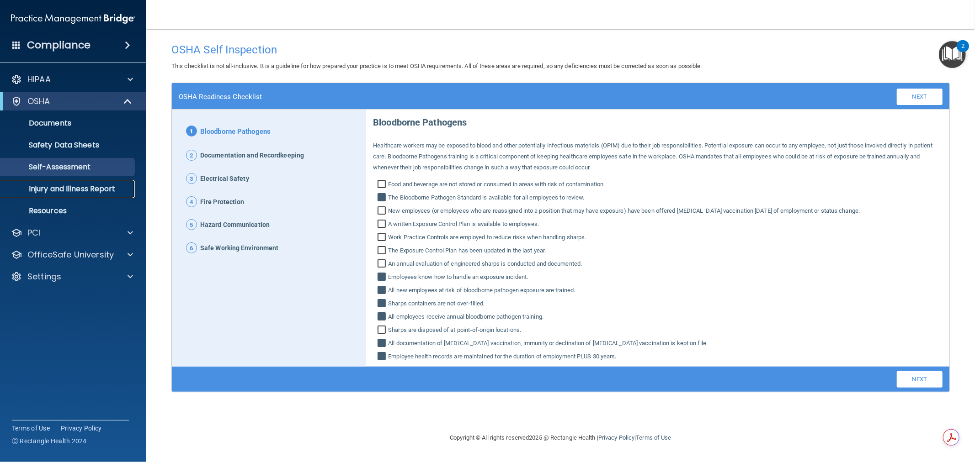
click at [79, 188] on p "Injury and Illness Report" at bounding box center [68, 189] width 125 height 9
